Goal: Task Accomplishment & Management: Use online tool/utility

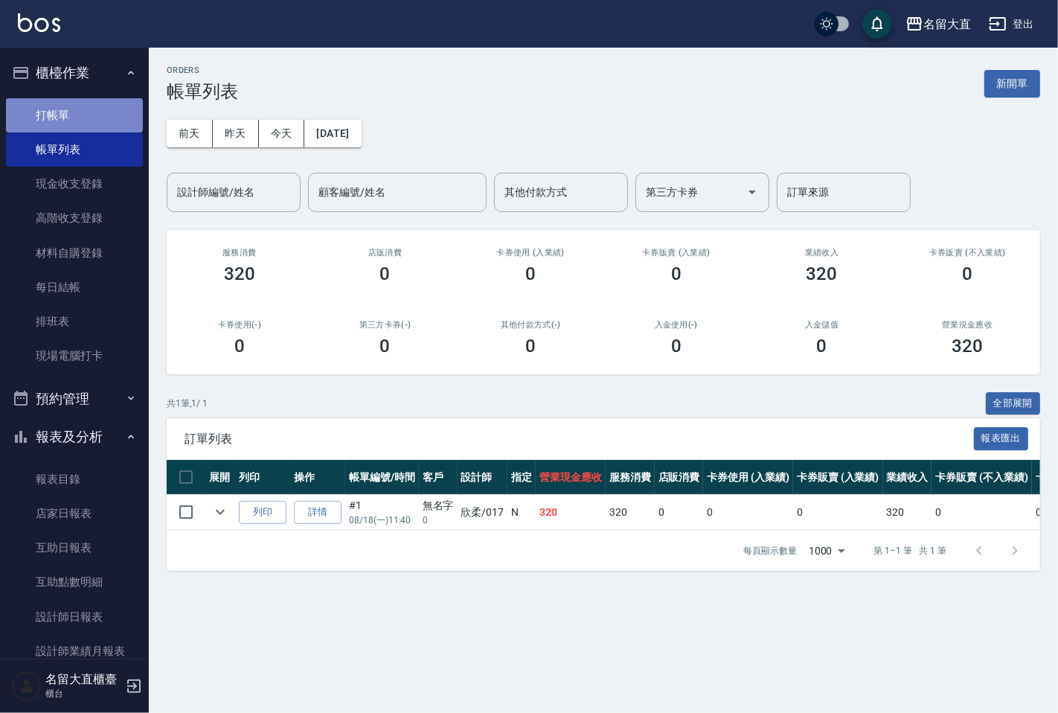
click at [102, 110] on link "打帳單" at bounding box center [74, 115] width 137 height 34
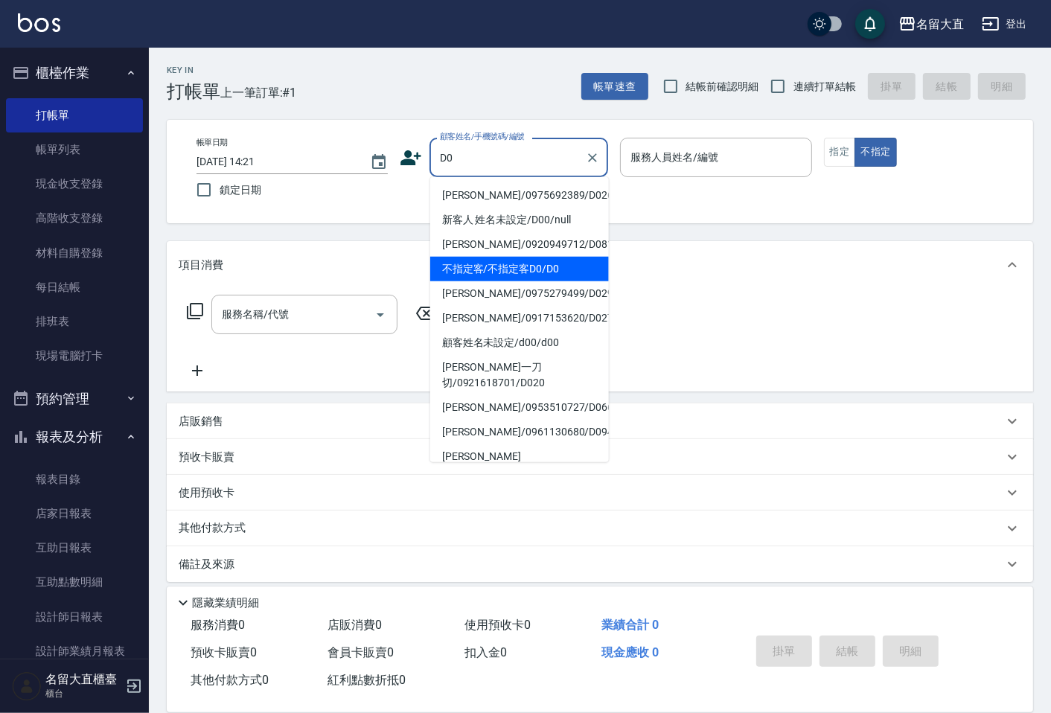
type input "不指定客/不指定客D0/D0"
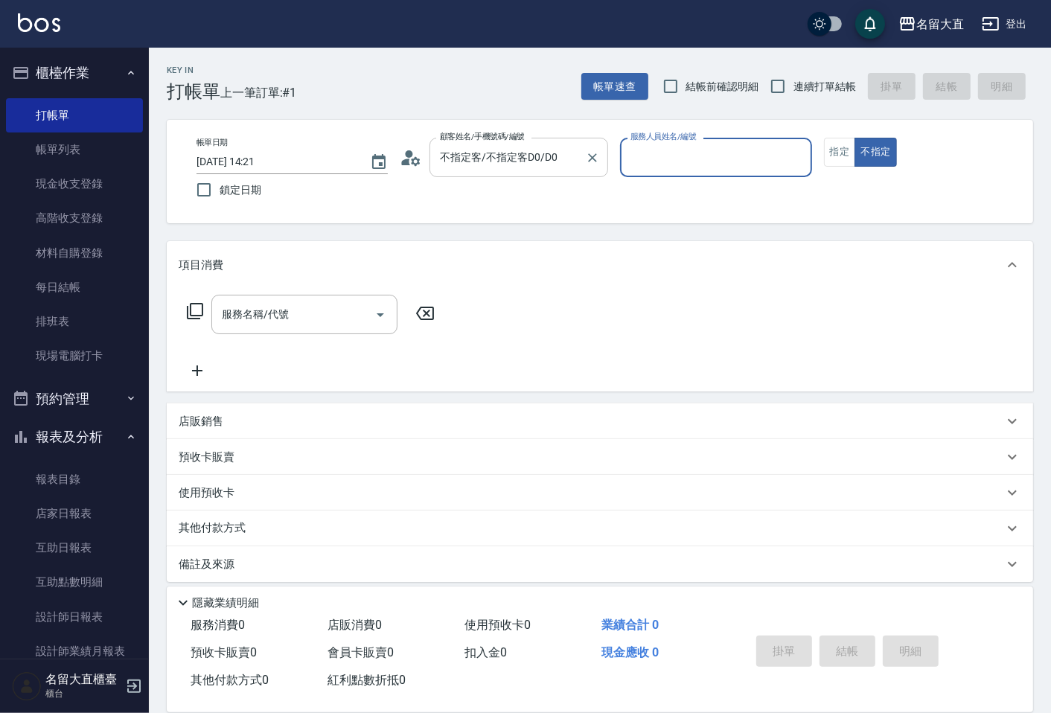
type input "[PERSON_NAME]3"
click at [854, 138] on button "不指定" at bounding box center [875, 152] width 42 height 29
type button "false"
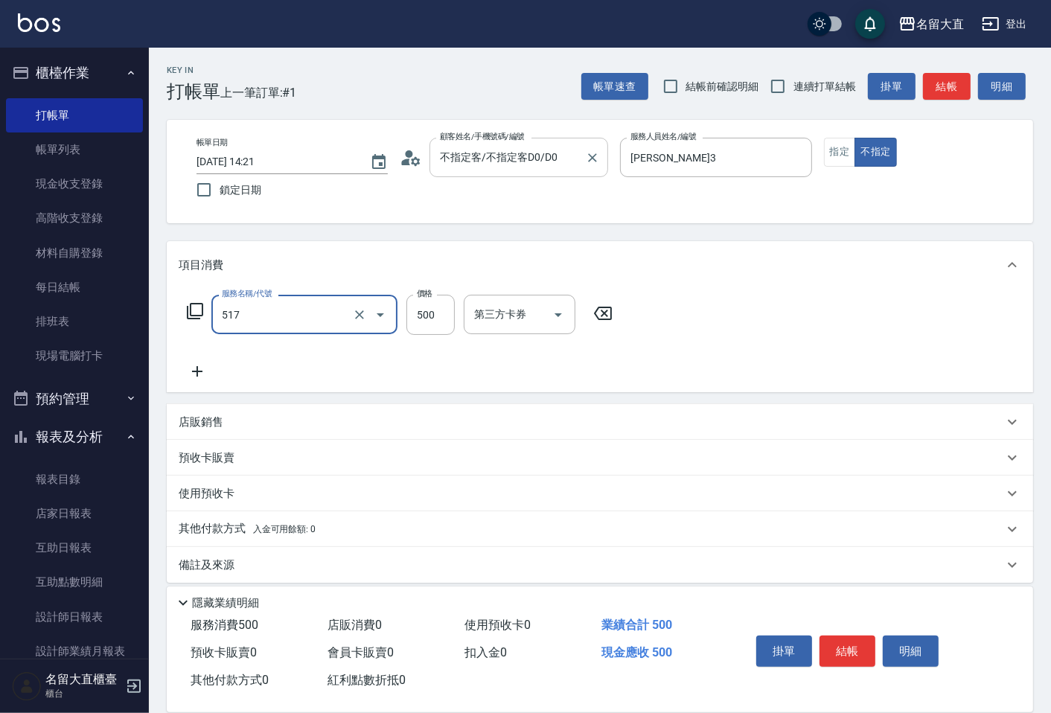
type input "舒醒頭皮(517)"
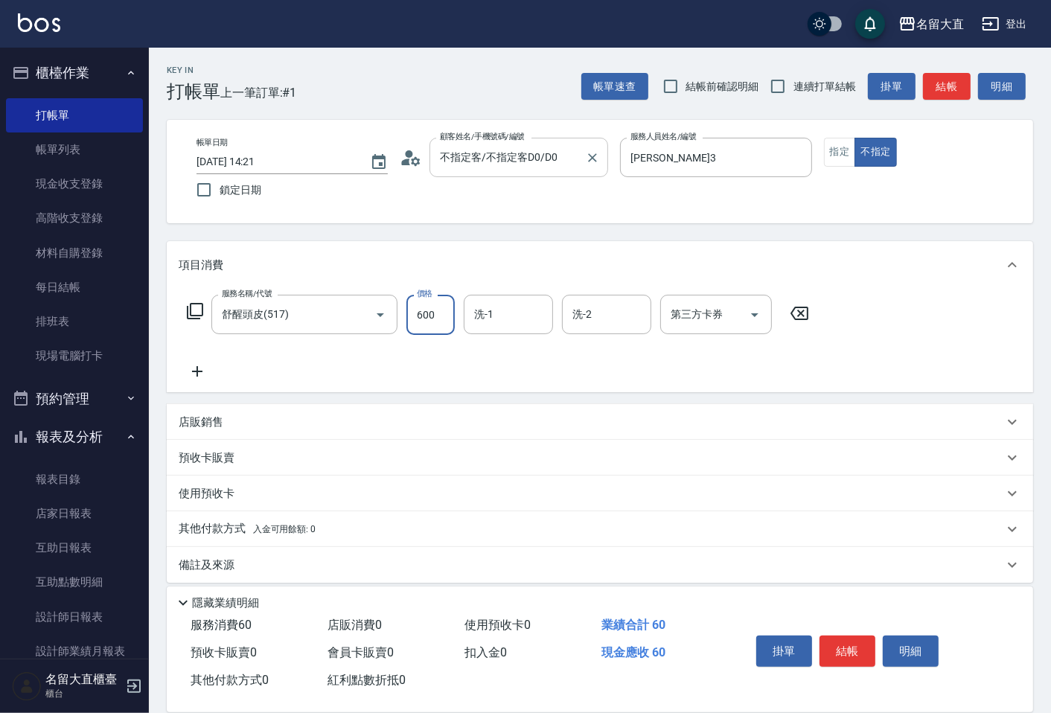
type input "600"
type input "[PERSON_NAME]-16"
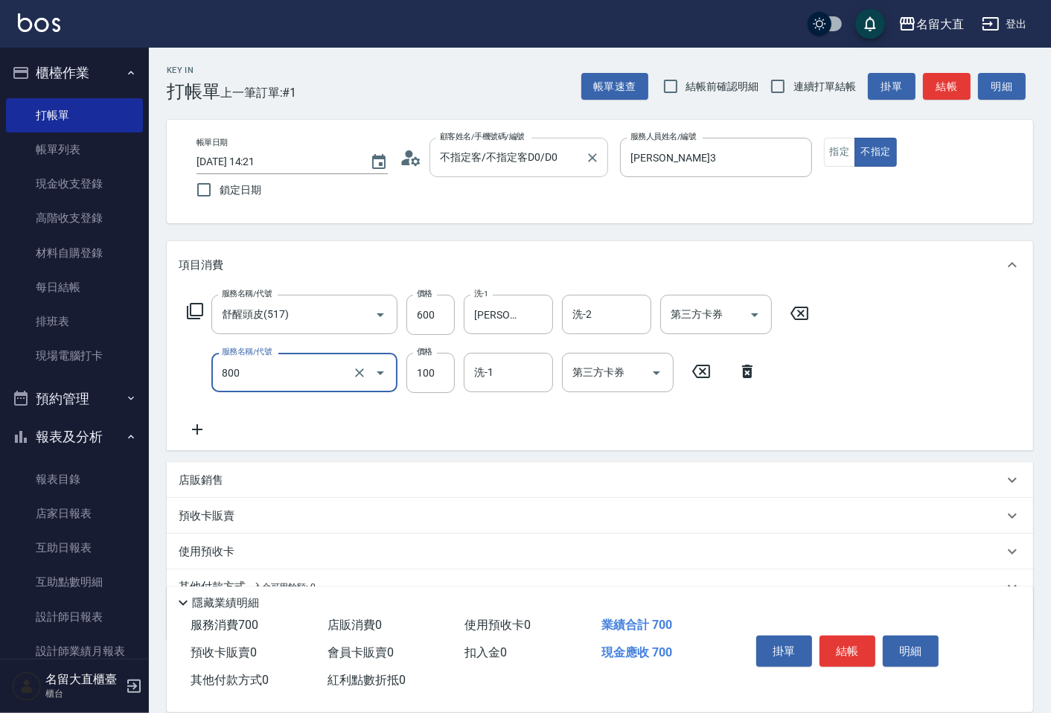
type input "快速修護(800)"
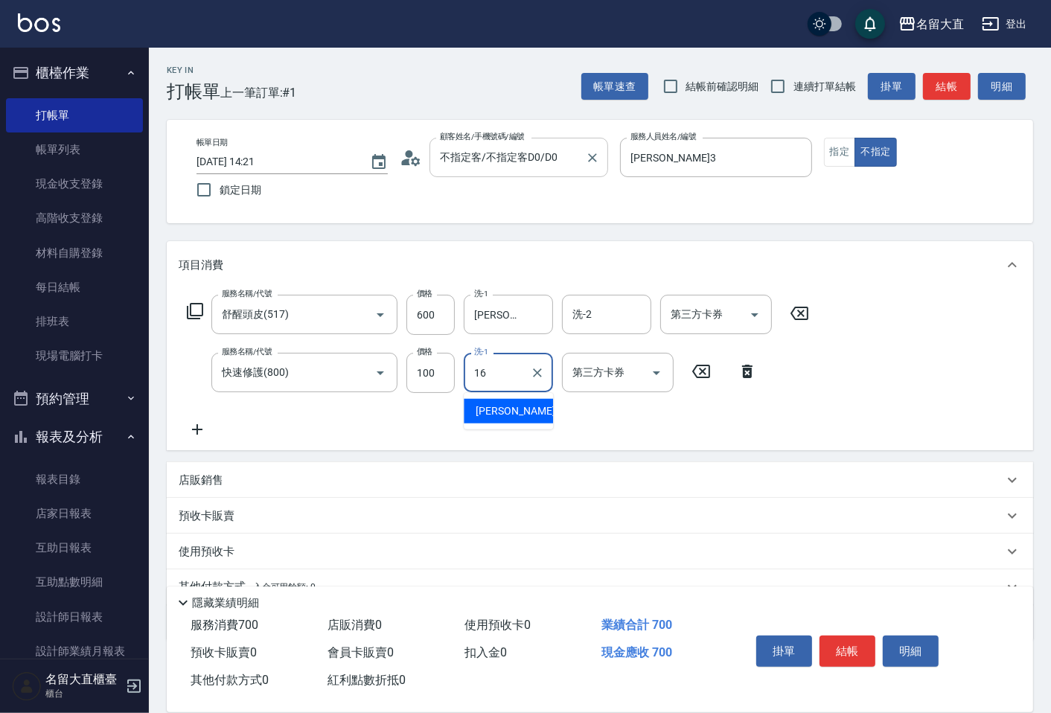
type input "[PERSON_NAME]-16"
click at [849, 641] on button "結帳" at bounding box center [847, 651] width 56 height 31
